Goal: Transaction & Acquisition: Purchase product/service

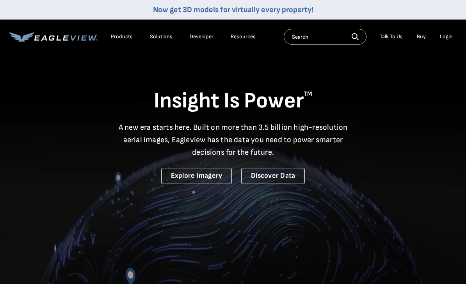
click at [446, 36] on div "Login" at bounding box center [446, 36] width 13 height 7
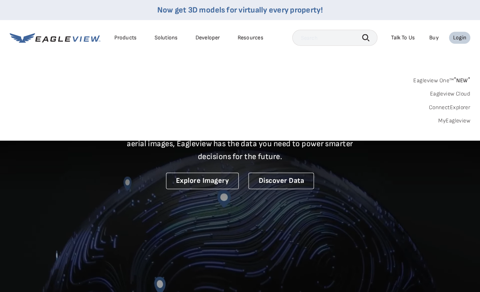
scroll to position [1, 0]
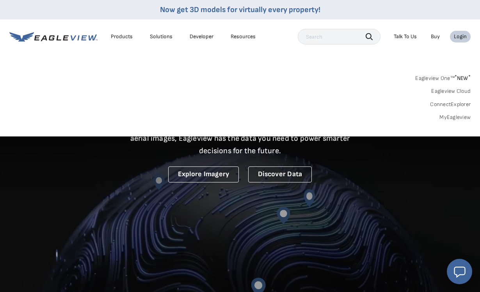
click at [460, 37] on div "Login" at bounding box center [460, 36] width 13 height 7
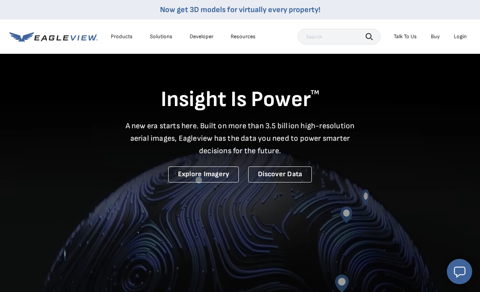
click at [465, 33] on li "Login" at bounding box center [460, 37] width 21 height 12
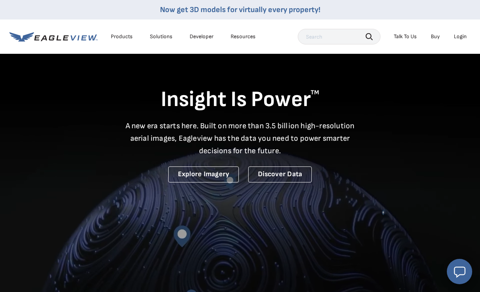
click at [463, 34] on div "Login" at bounding box center [460, 36] width 13 height 7
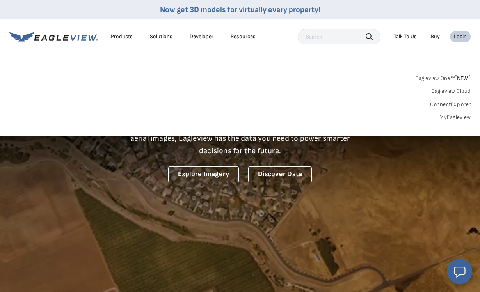
click at [462, 117] on link "MyEagleview" at bounding box center [454, 117] width 31 height 7
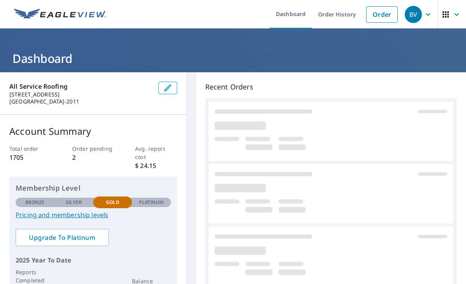
click at [390, 16] on link "Order" at bounding box center [382, 14] width 32 height 16
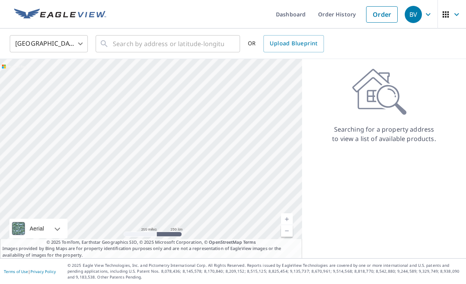
click at [228, 60] on div at bounding box center [151, 158] width 302 height 199
click at [223, 52] on div "​" at bounding box center [168, 43] width 144 height 17
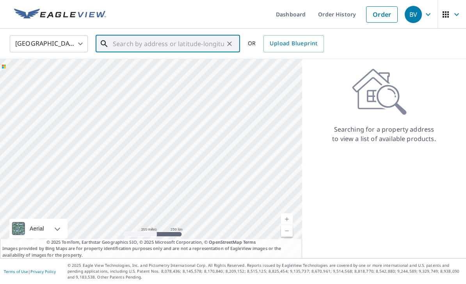
paste input "6085 Ohio Street Yorba Linda, CA 92886"
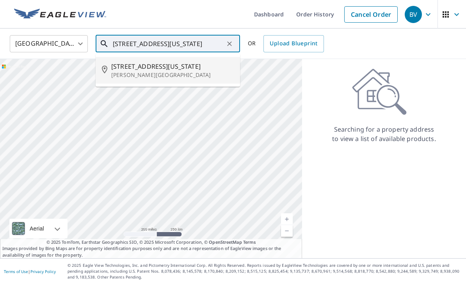
click at [209, 72] on p "Yorba Linda, CA 92886" at bounding box center [172, 75] width 123 height 8
type input "6085 Ohio St Yorba Linda, CA 92886"
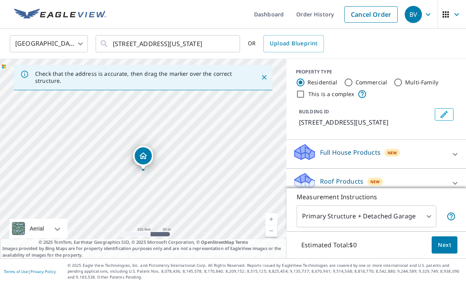
click at [452, 183] on icon at bounding box center [454, 182] width 9 height 9
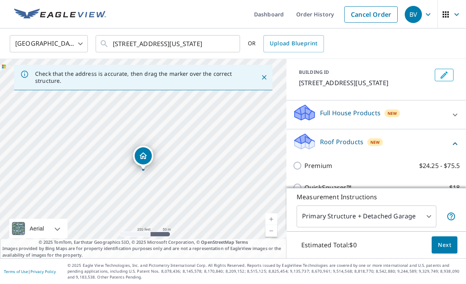
scroll to position [44, 0]
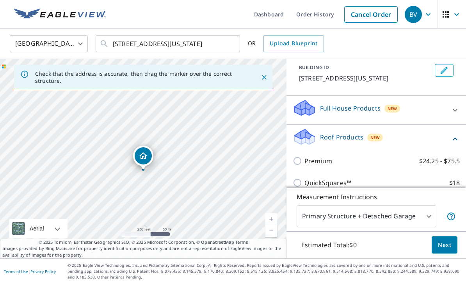
click at [299, 179] on input "QuickSquares™ $18" at bounding box center [299, 182] width 12 height 9
checkbox input "true"
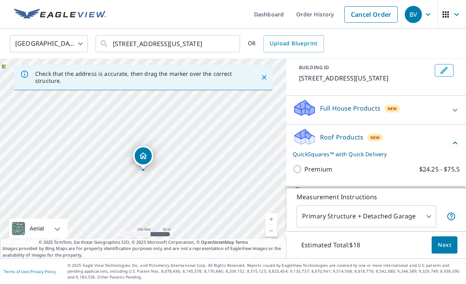
click at [451, 254] on button "Next" at bounding box center [445, 245] width 26 height 18
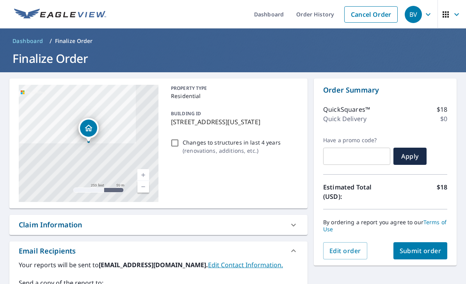
click at [433, 255] on button "Submit order" at bounding box center [420, 250] width 54 height 17
